Goal: Find specific page/section: Find specific page/section

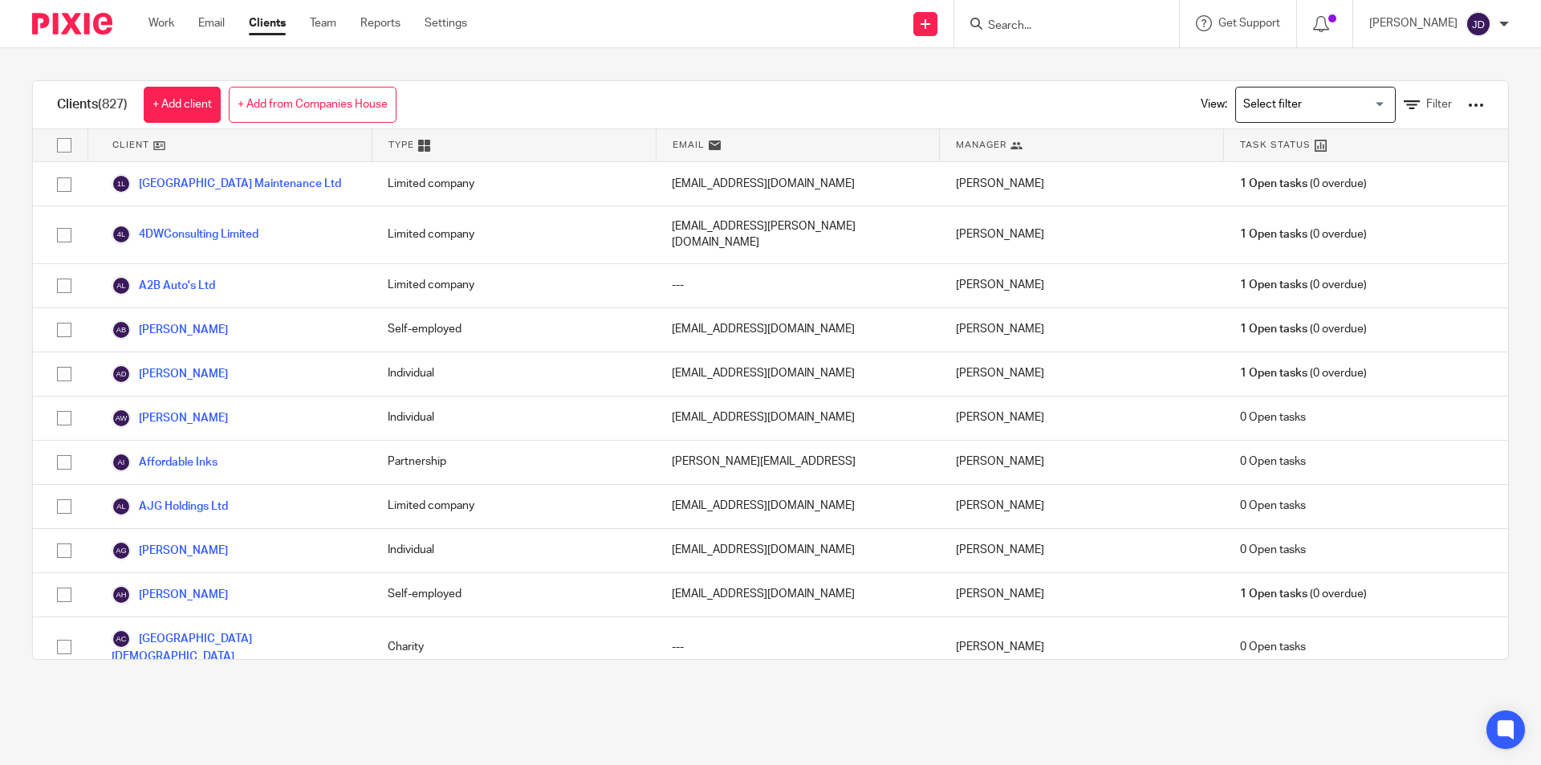
click at [1075, 26] on input "Search" at bounding box center [1058, 26] width 144 height 14
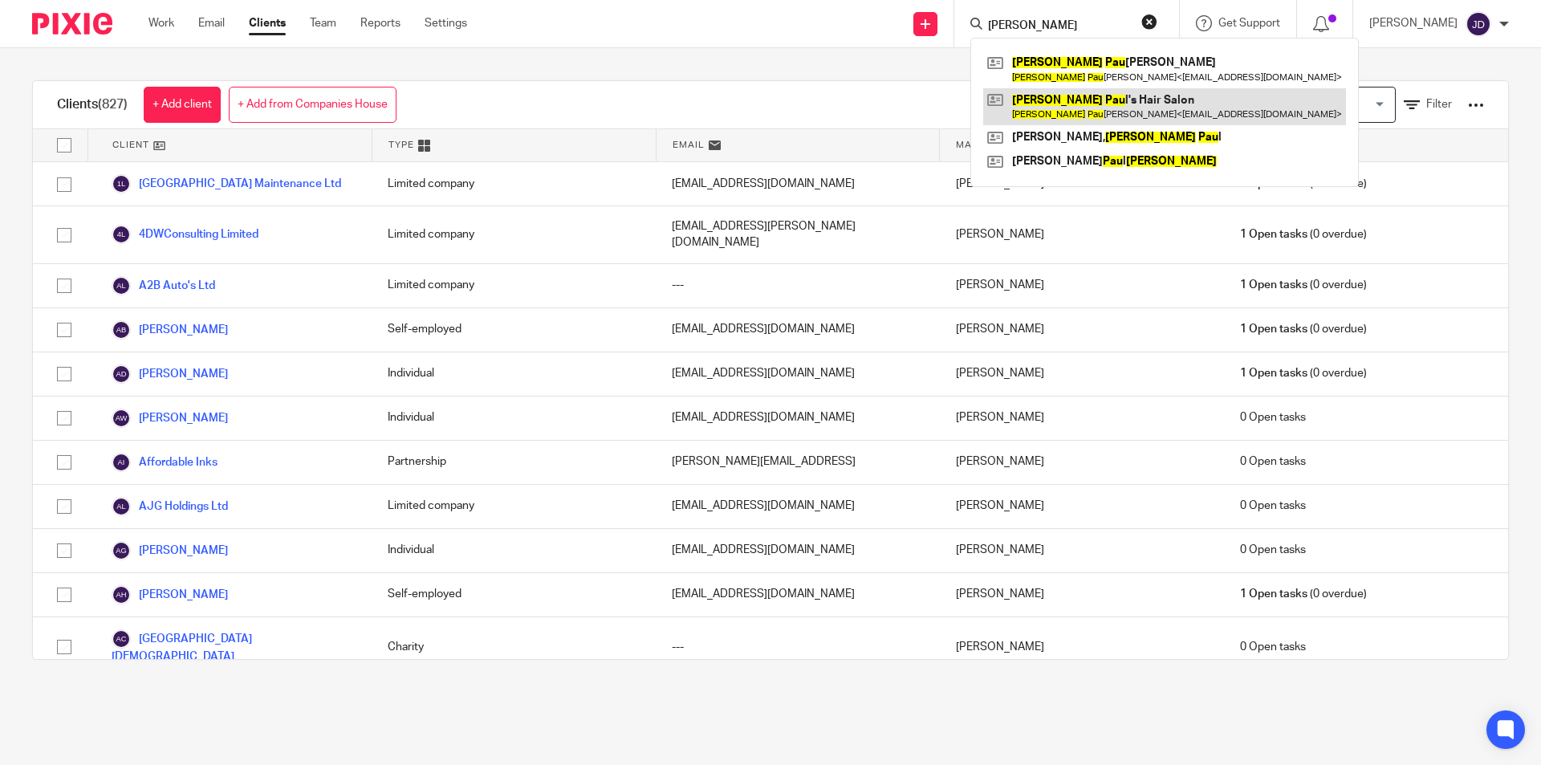
type input "[PERSON_NAME]"
click at [1087, 103] on link at bounding box center [1164, 106] width 363 height 37
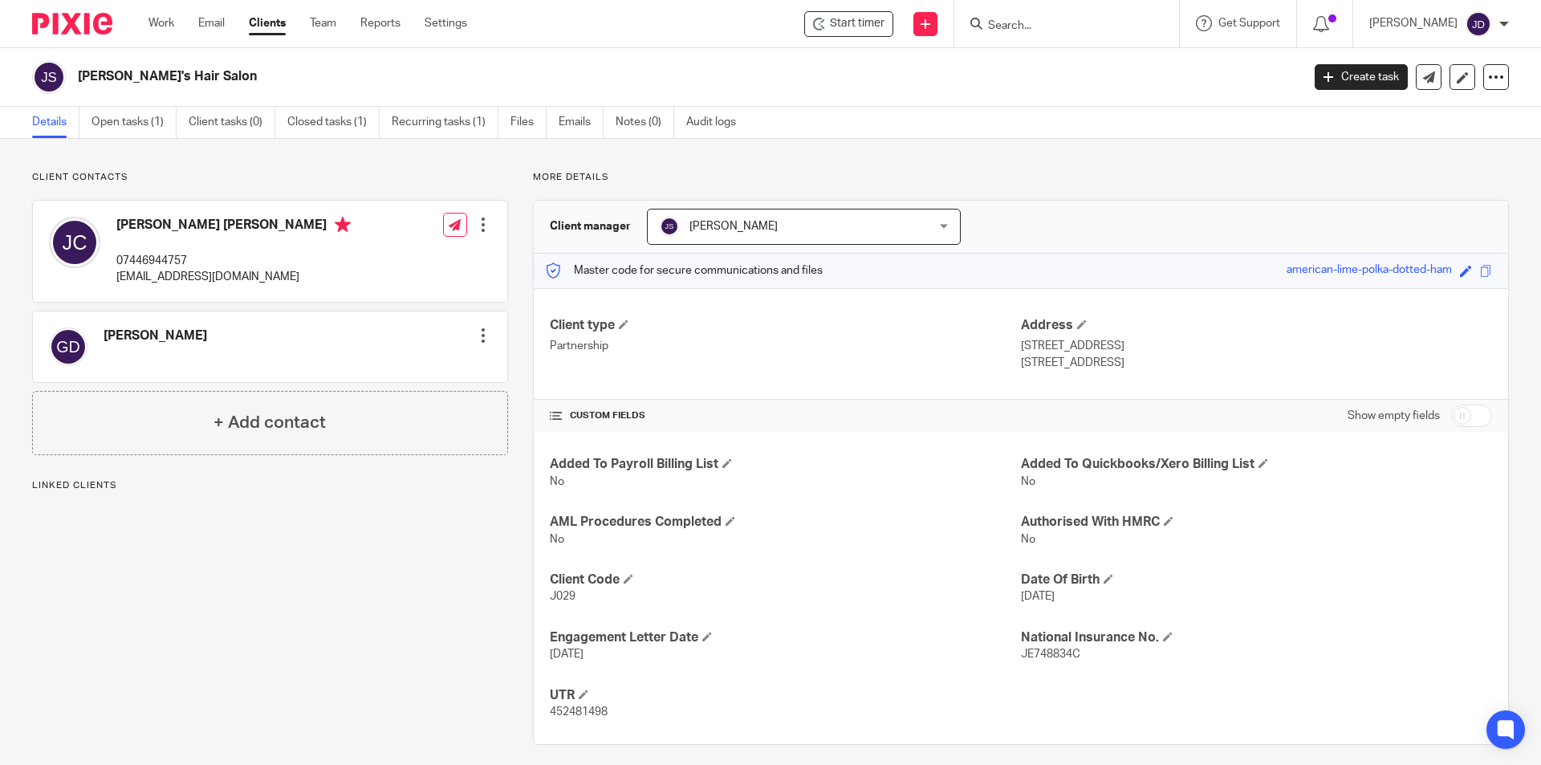
click at [937, 230] on div "[PERSON_NAME] [PERSON_NAME]" at bounding box center [804, 227] width 314 height 36
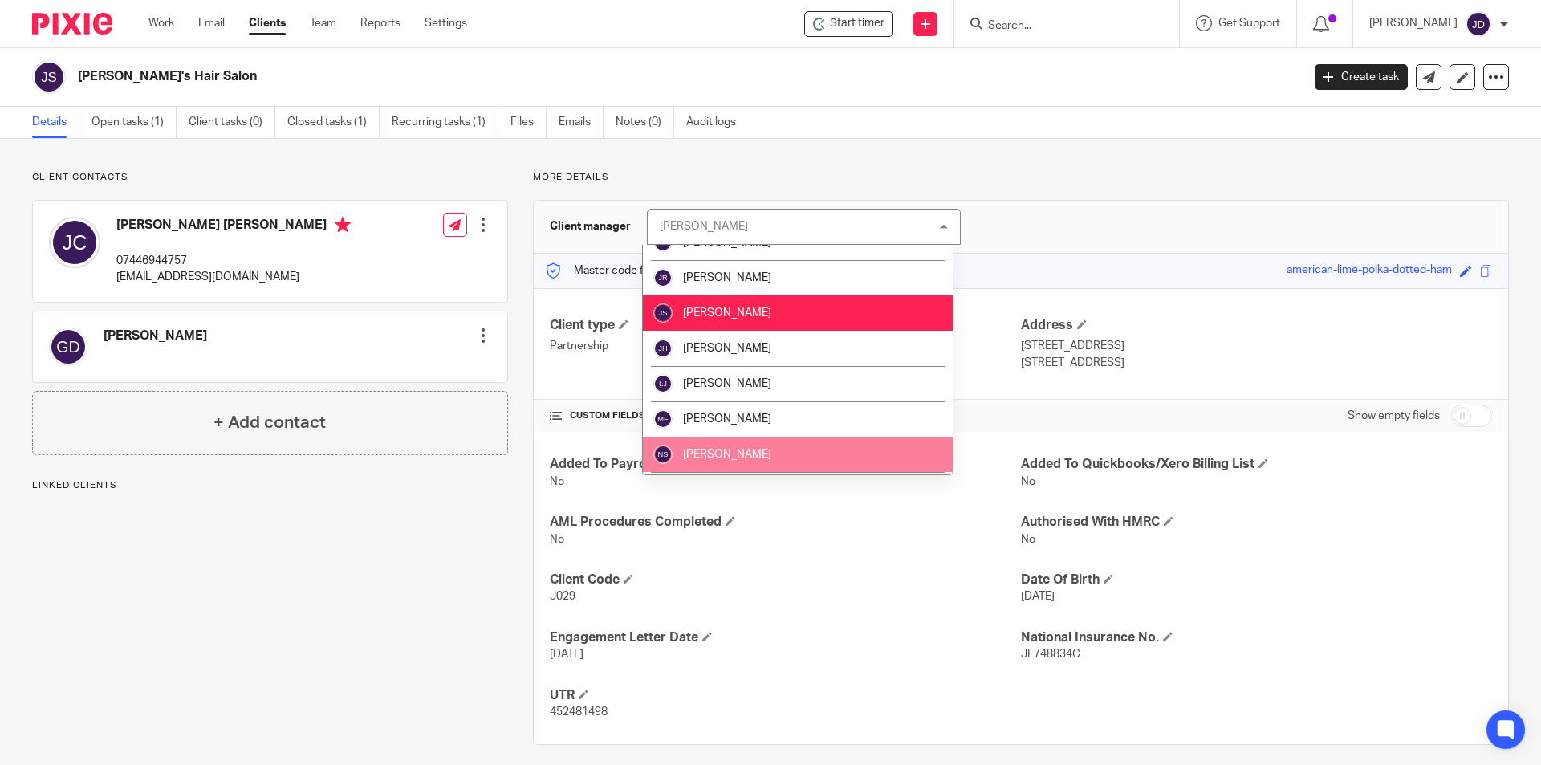
scroll to position [80, 0]
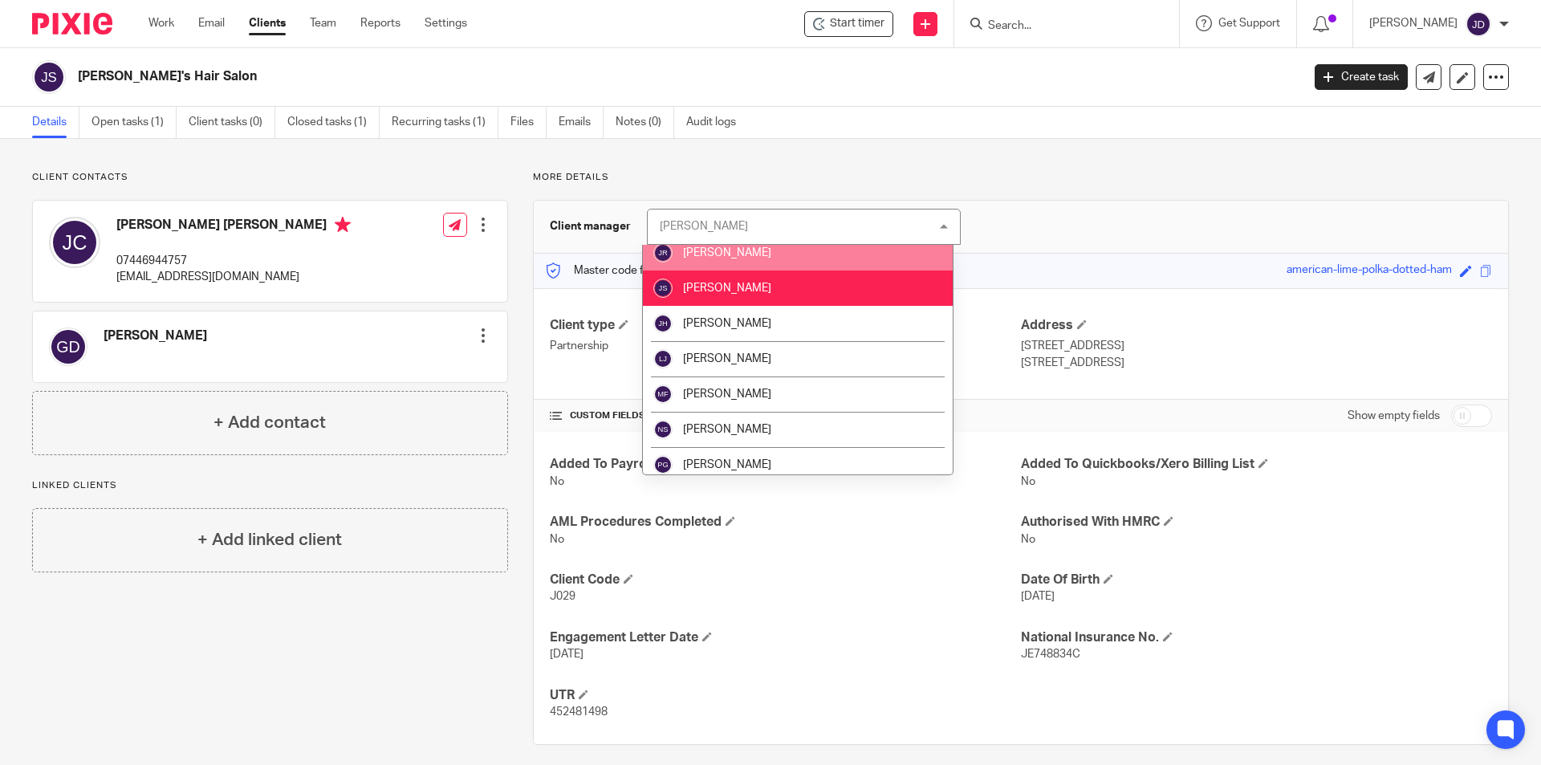
drag, startPoint x: 1105, startPoint y: 196, endPoint x: 1109, endPoint y: 208, distance: 12.7
click at [1102, 192] on div "More details Client manager John Suddaby John Suddaby Dominic Watkins Jack Dryd…" at bounding box center [1008, 458] width 1001 height 574
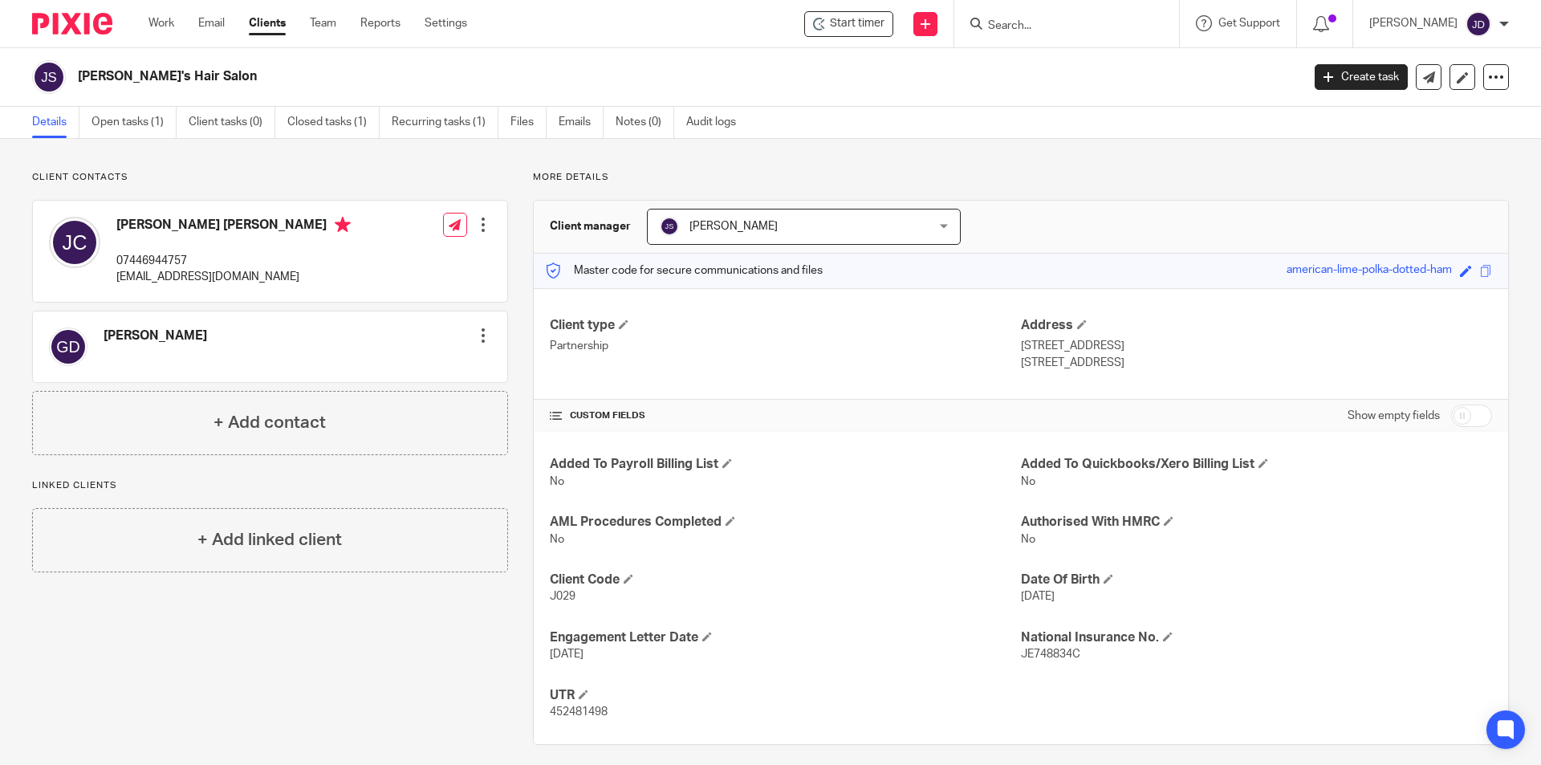
click at [1097, 22] on input "Search" at bounding box center [1058, 26] width 144 height 14
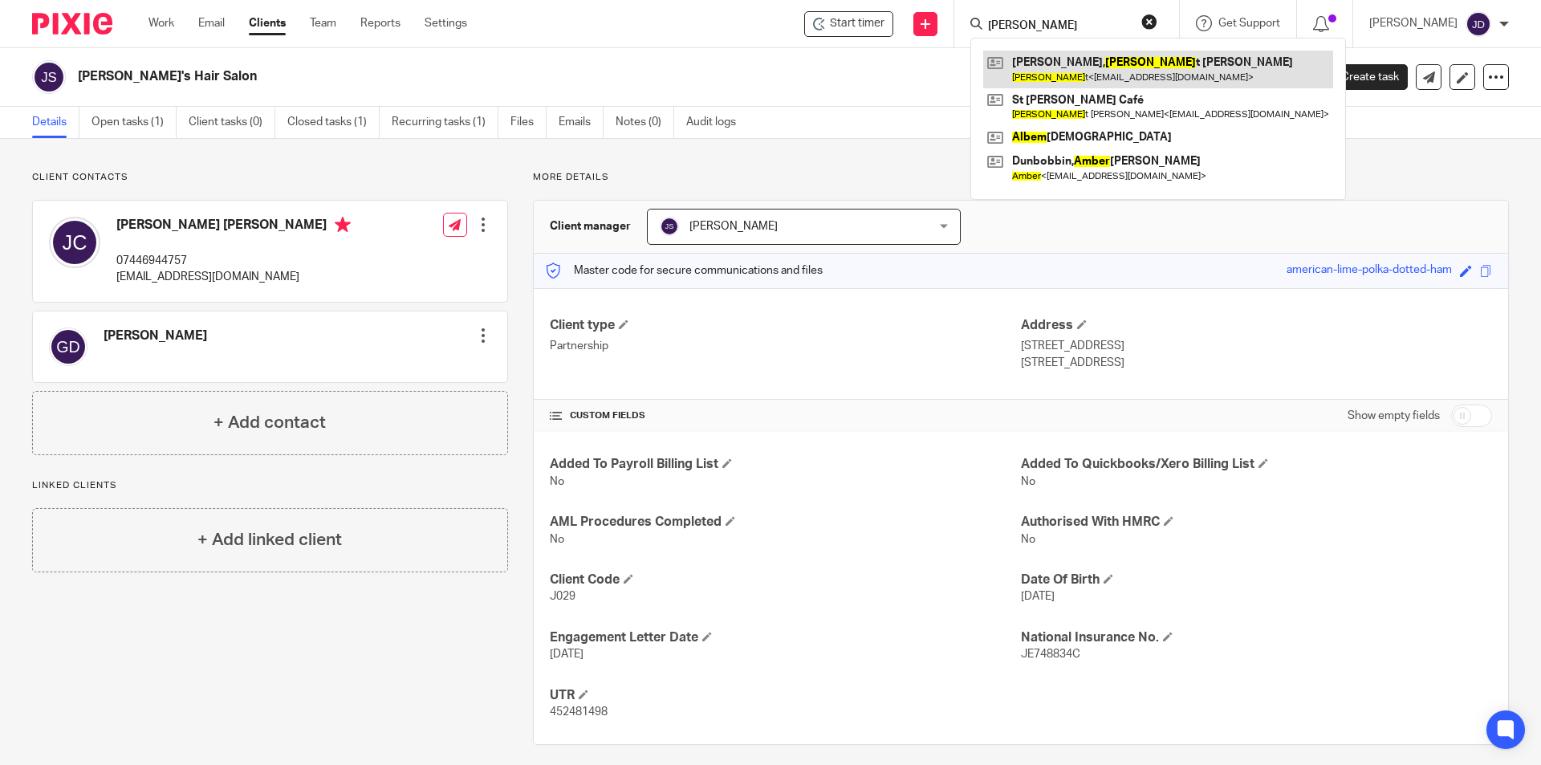
type input "alber"
click at [1100, 71] on link at bounding box center [1158, 69] width 350 height 37
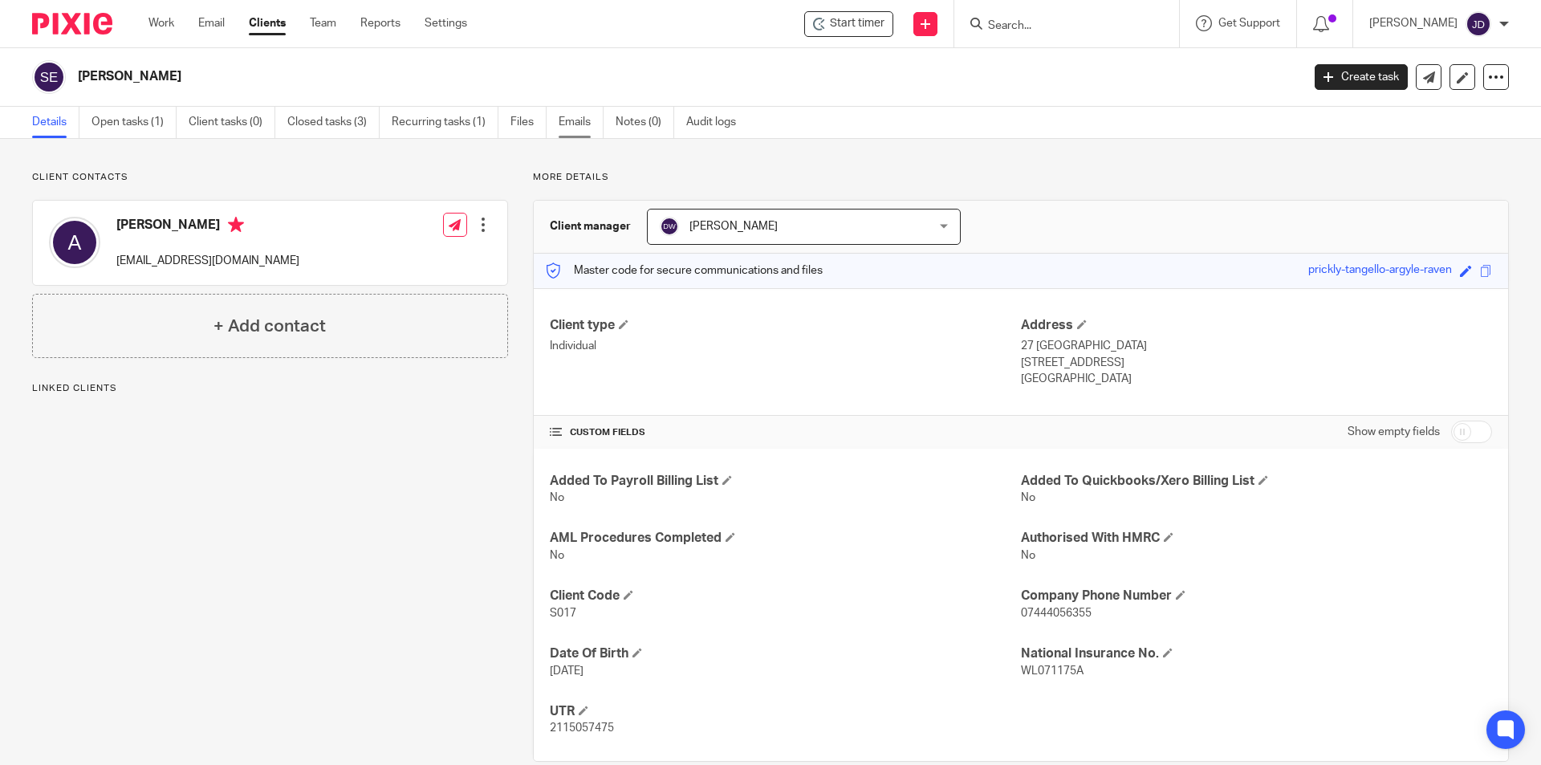
click at [573, 117] on link "Emails" at bounding box center [581, 122] width 45 height 31
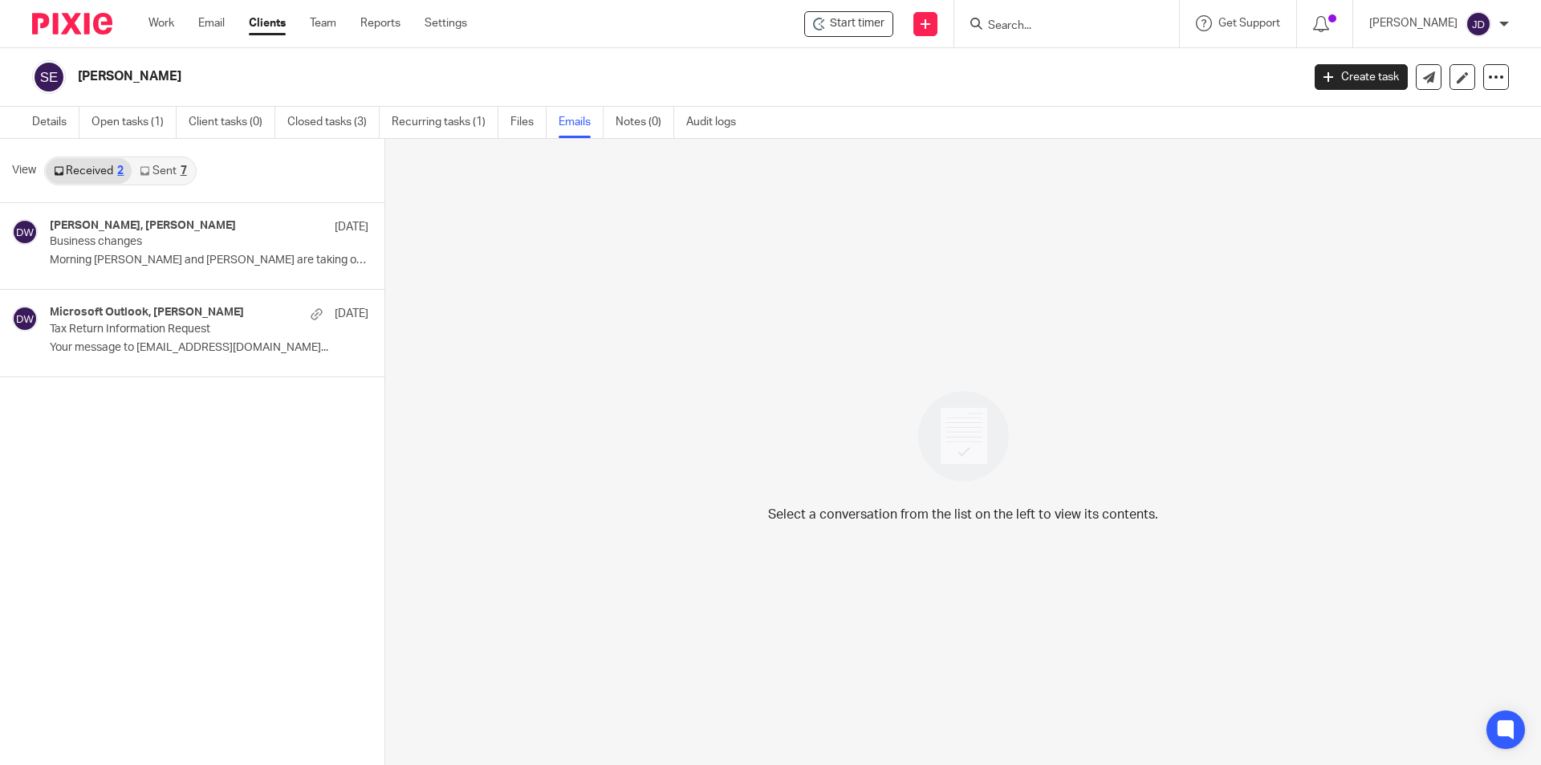
click at [144, 173] on icon at bounding box center [145, 171] width 10 height 10
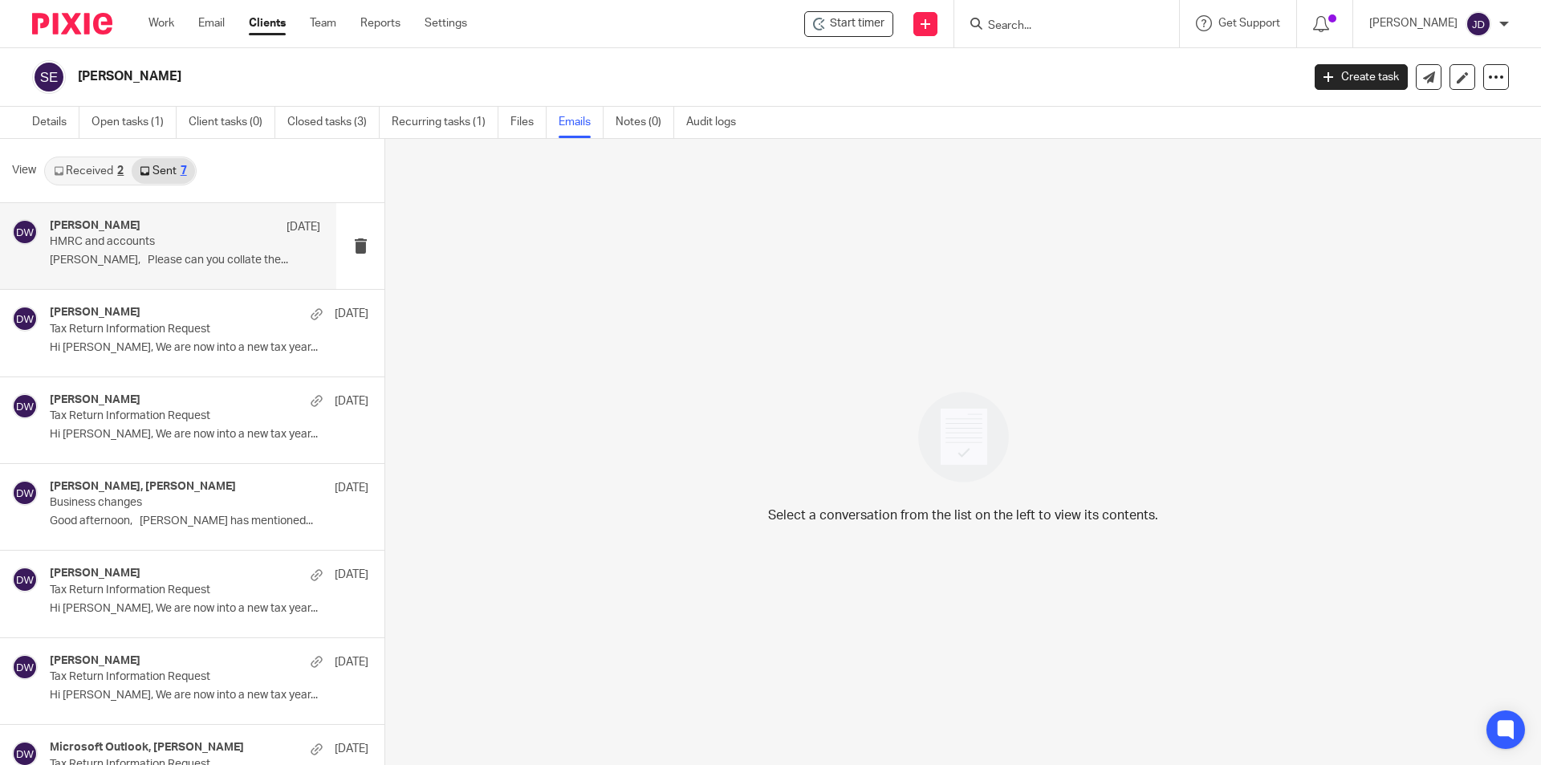
click at [214, 260] on p "Hiya Ellie, Please can you collate the..." at bounding box center [185, 261] width 270 height 14
